Goal: Task Accomplishment & Management: Manage account settings

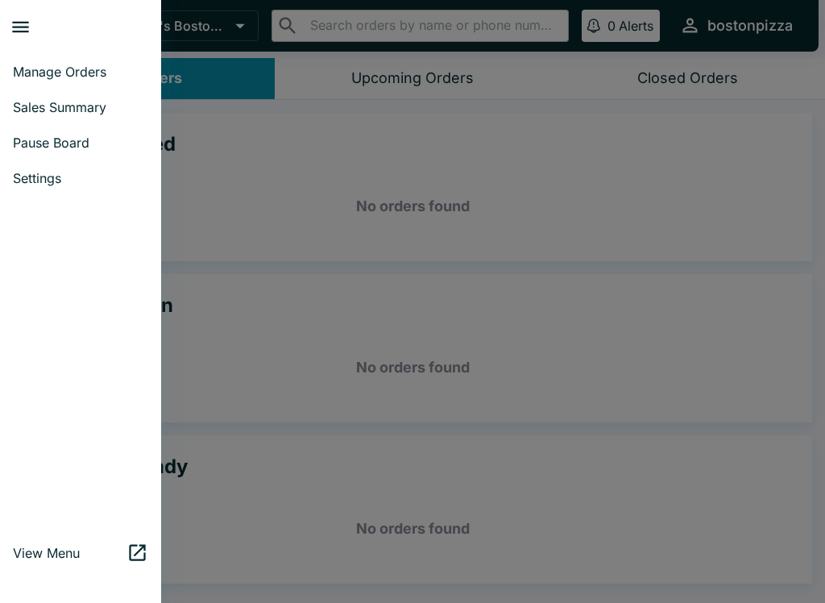
click at [60, 128] on link "Pause Board" at bounding box center [80, 142] width 161 height 35
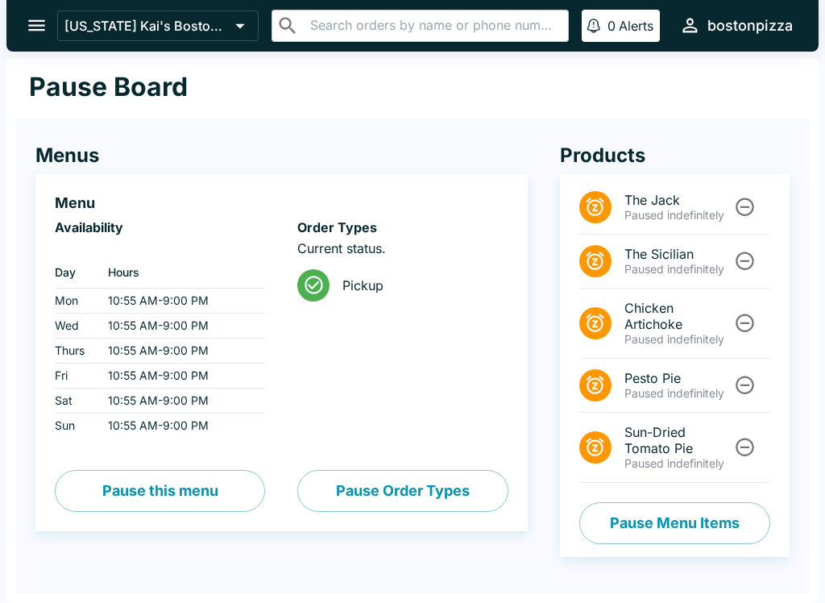
click at [603, 326] on icon at bounding box center [595, 322] width 19 height 19
click at [608, 322] on div at bounding box center [595, 323] width 32 height 32
click at [635, 319] on span "Chicken Artichoke" at bounding box center [677, 316] width 107 height 32
click at [712, 521] on button "Pause Menu Items" at bounding box center [674, 523] width 191 height 42
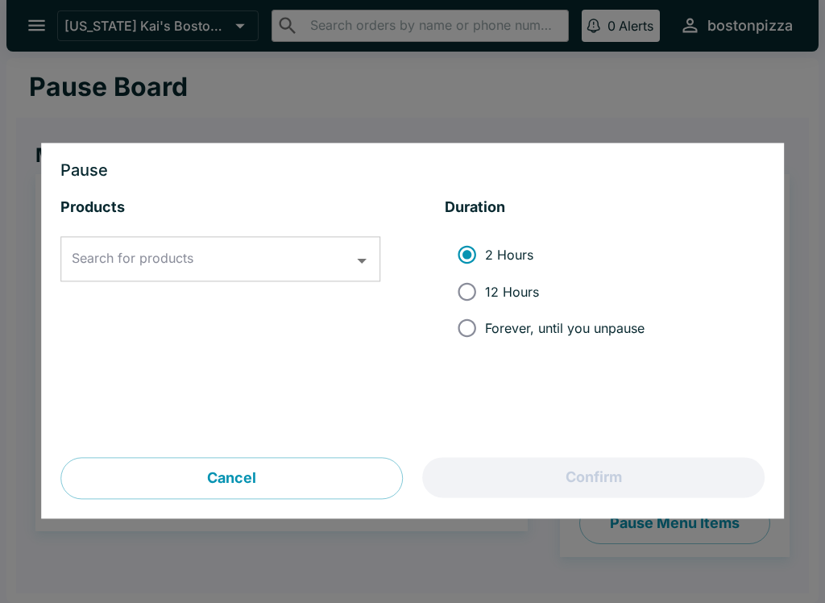
click at [317, 481] on button "Cancel" at bounding box center [231, 479] width 342 height 42
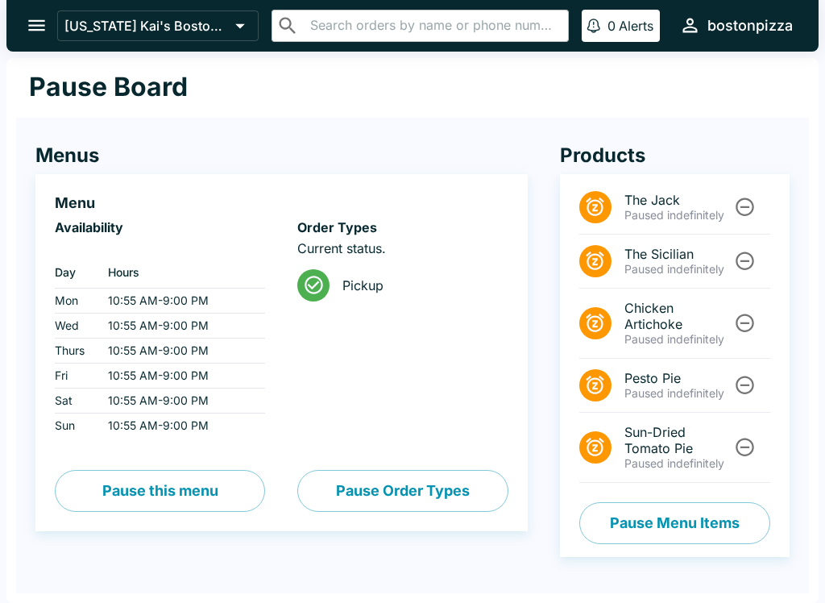
click at [40, 29] on icon "open drawer" at bounding box center [37, 26] width 22 height 22
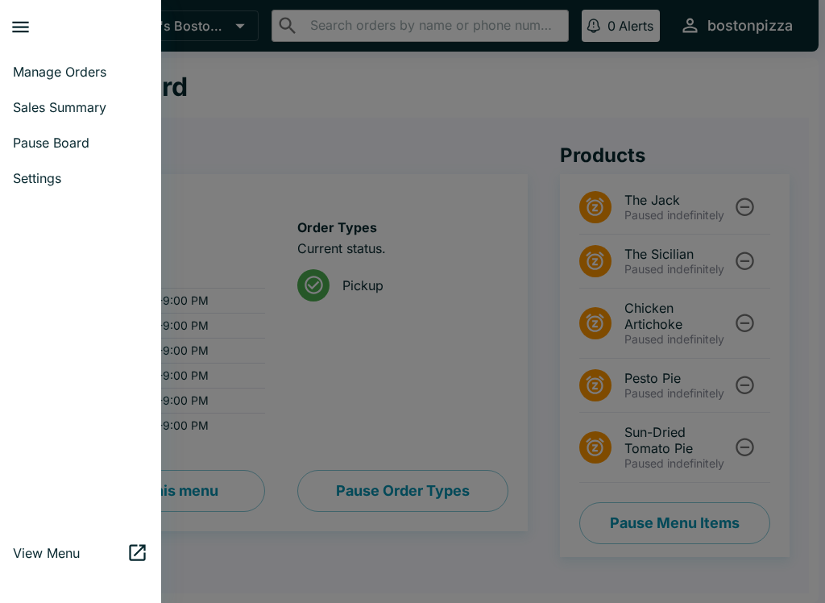
click at [279, 442] on div at bounding box center [412, 301] width 825 height 603
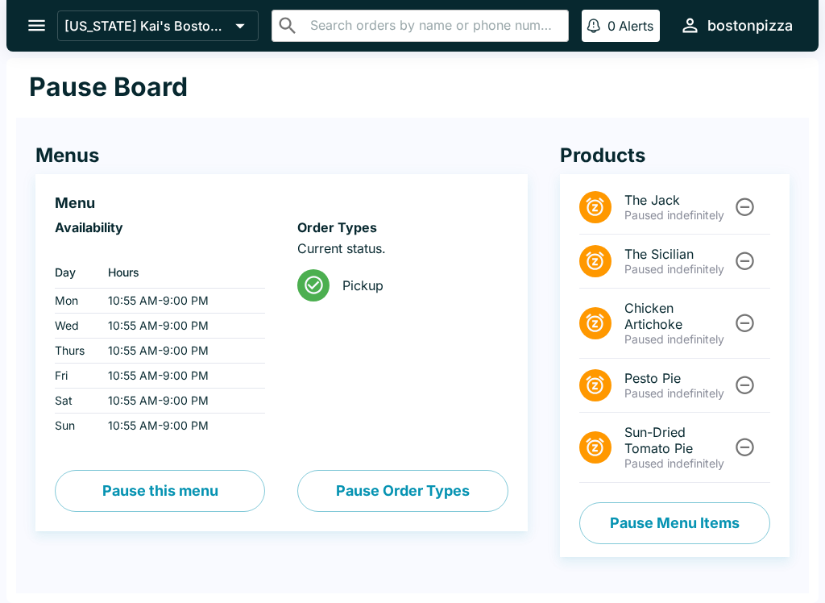
click at [747, 325] on icon "Unpause" at bounding box center [745, 323] width 22 height 22
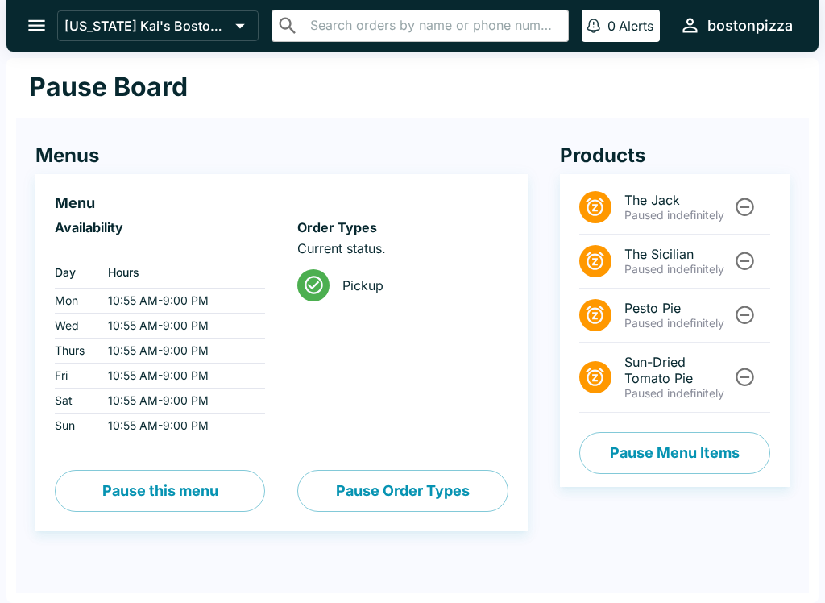
click at [40, 33] on icon "open drawer" at bounding box center [37, 26] width 22 height 22
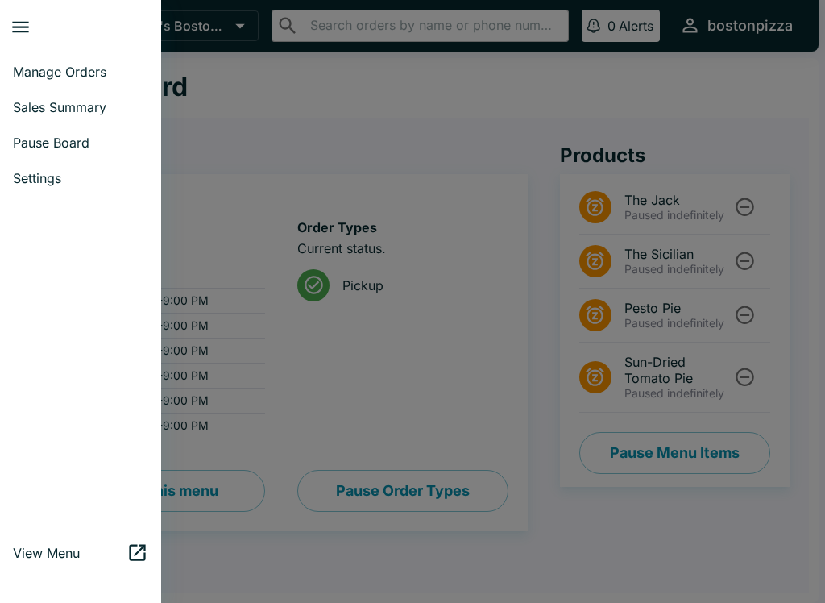
click at [94, 69] on span "Manage Orders" at bounding box center [80, 72] width 135 height 16
